Goal: Task Accomplishment & Management: Manage account settings

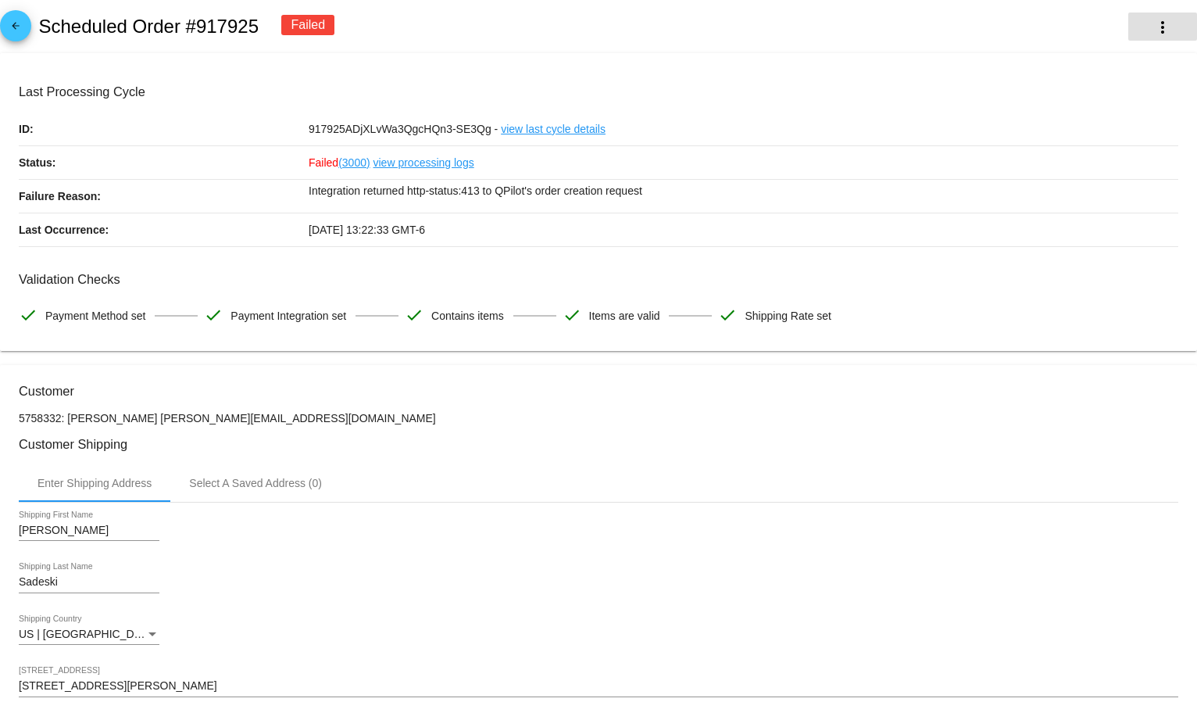
click at [1129, 24] on button "more_vert" at bounding box center [1163, 27] width 69 height 28
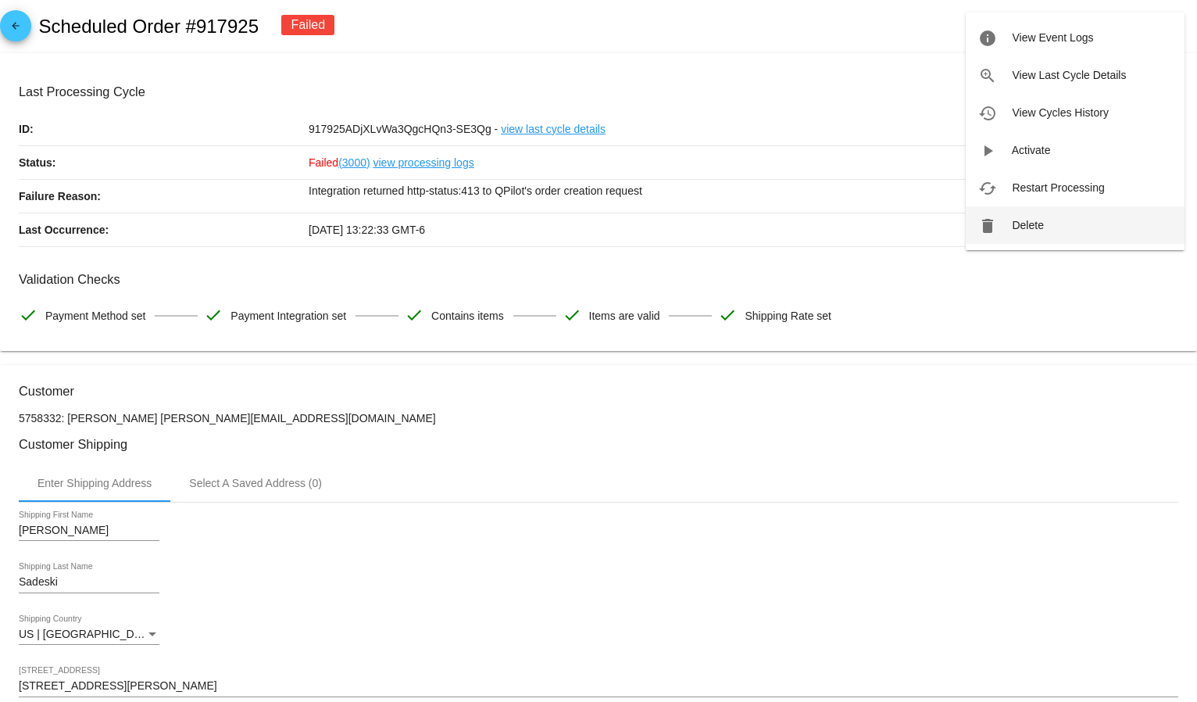
click at [1074, 226] on button "delete Delete" at bounding box center [1075, 225] width 219 height 38
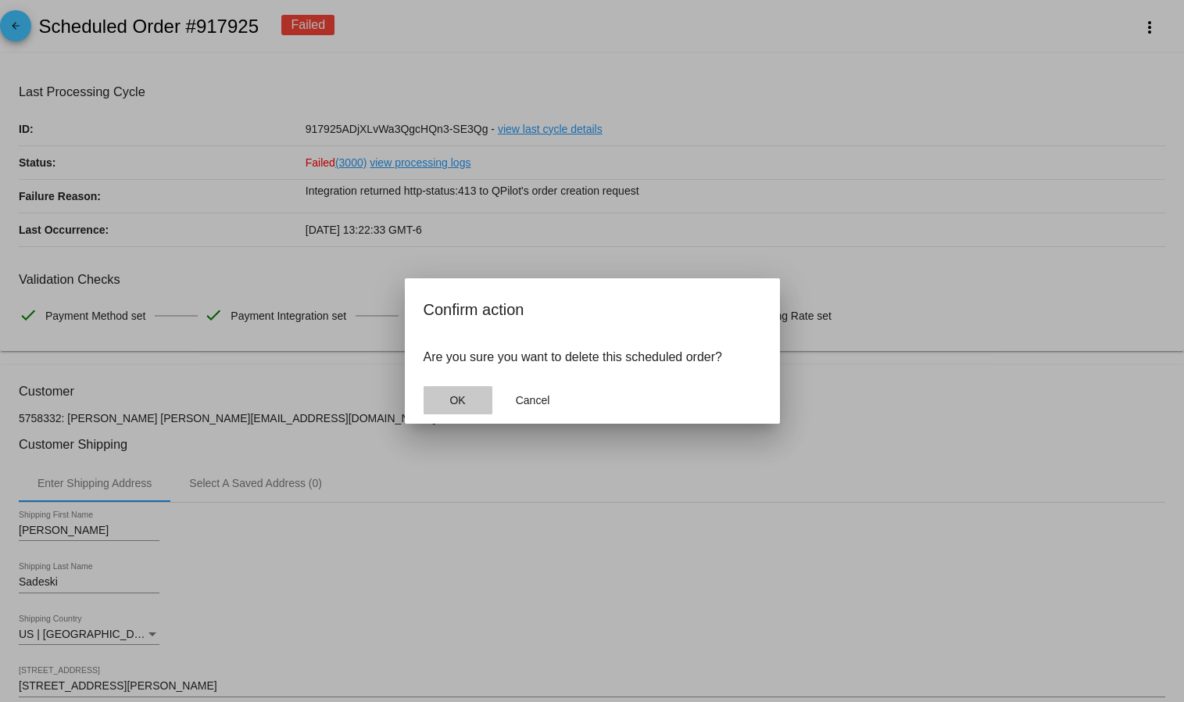
click at [434, 402] on button "OK" at bounding box center [458, 400] width 69 height 28
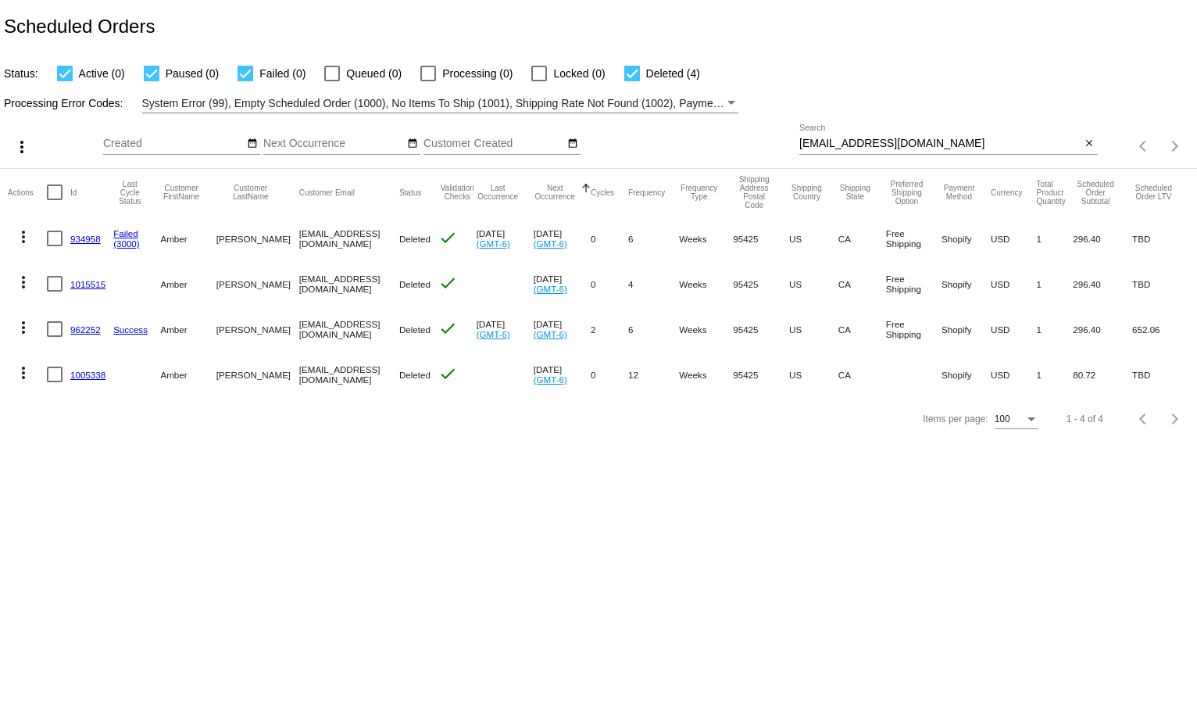
click at [846, 148] on input "[EMAIL_ADDRESS][DOMAIN_NAME]" at bounding box center [940, 144] width 282 height 13
paste input "tsadeski"
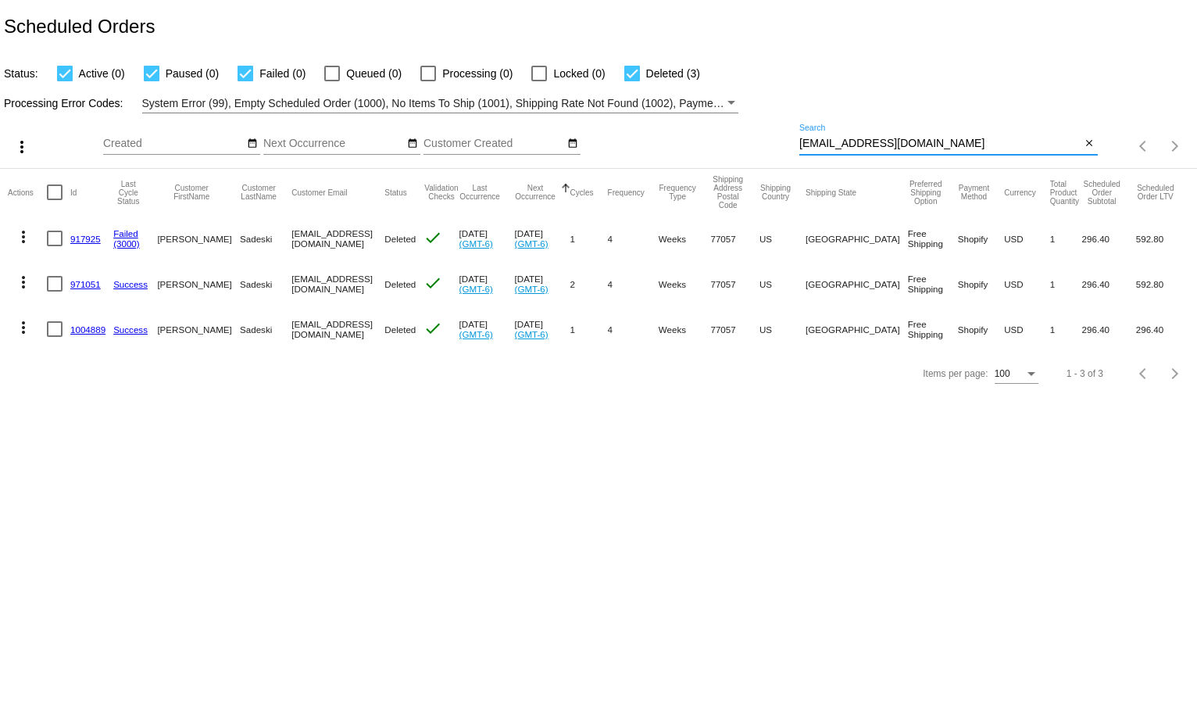
type input "[EMAIL_ADDRESS][DOMAIN_NAME]"
click at [921, 80] on div "Status: Active (0) Paused (0) Failed (0) Queued (0) Processing (0) Locked (0) D…" at bounding box center [598, 68] width 1197 height 30
